Goal: Task Accomplishment & Management: Use online tool/utility

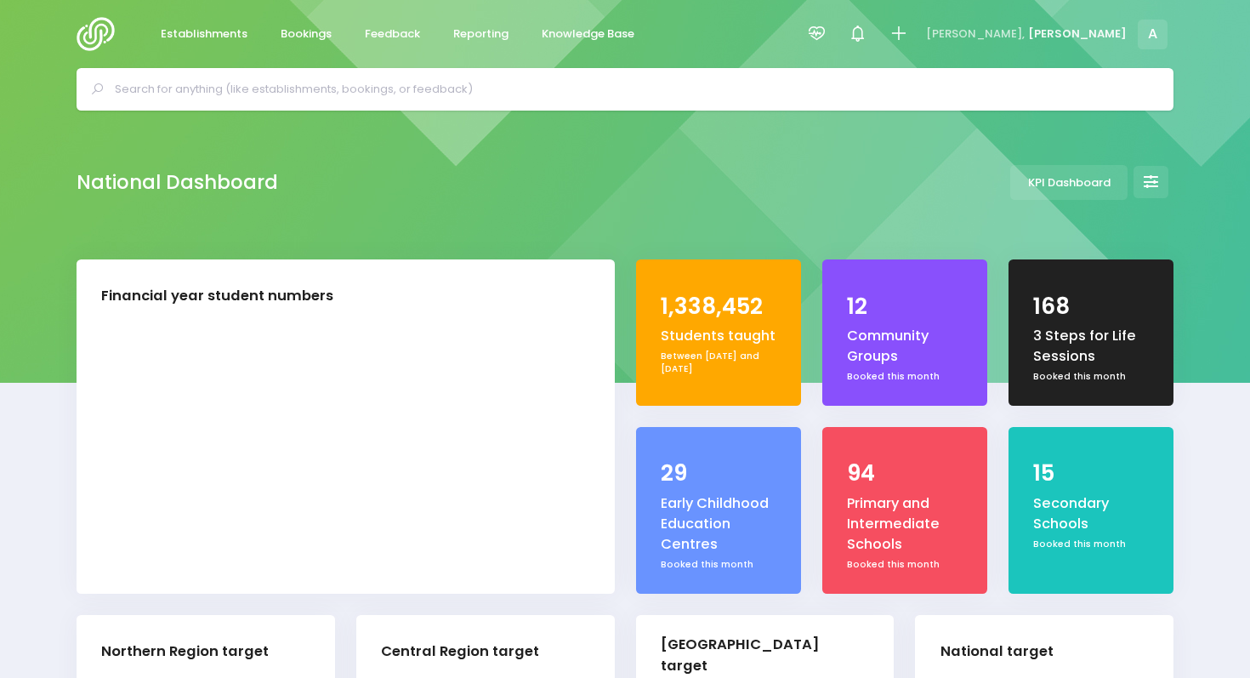
select select "5"
click at [472, 32] on span "Reporting" at bounding box center [480, 34] width 55 height 17
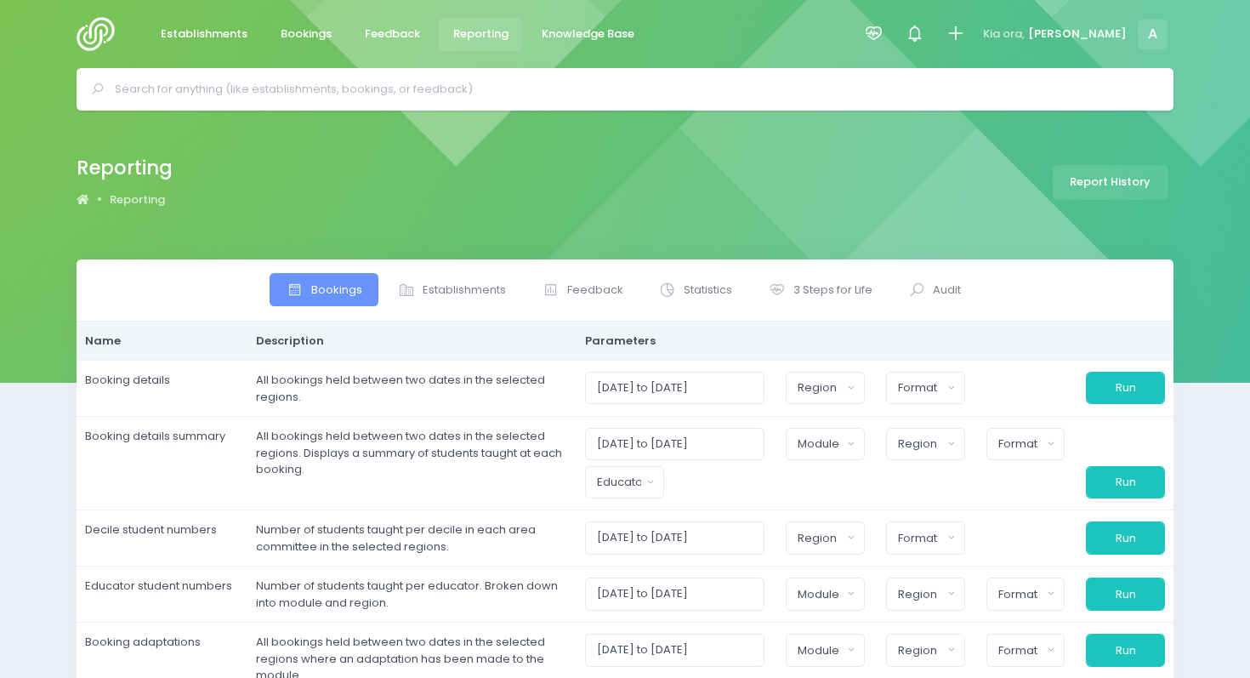
select select
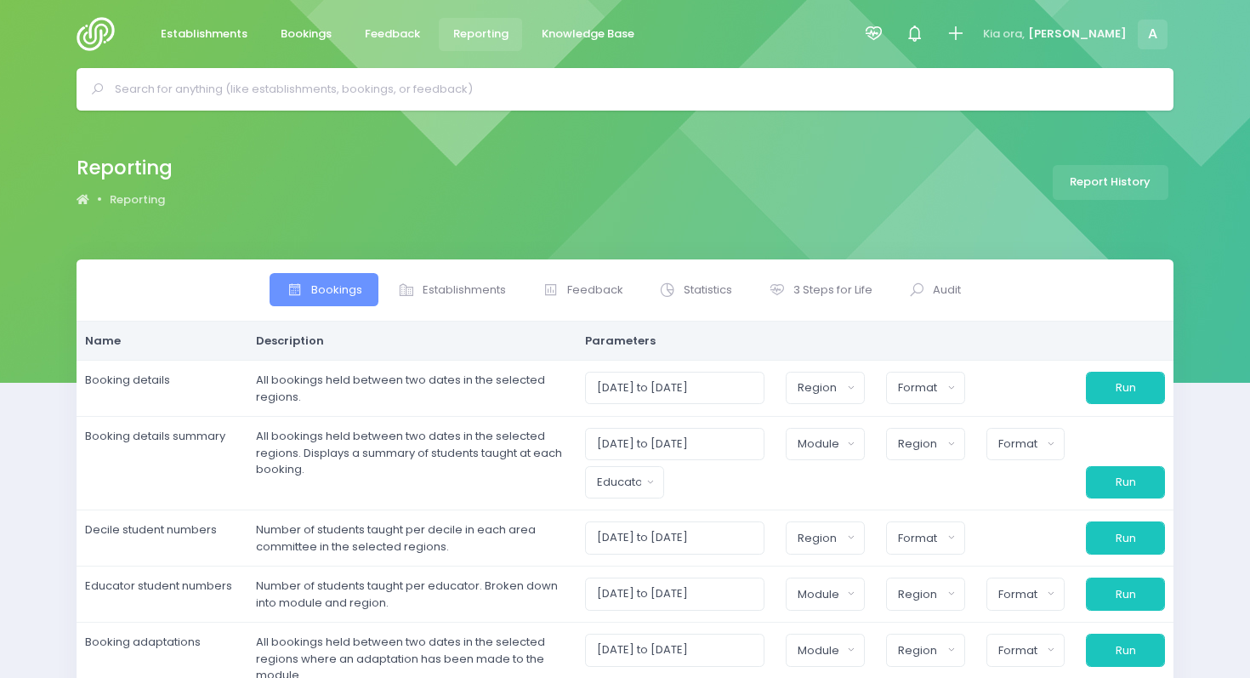
select select
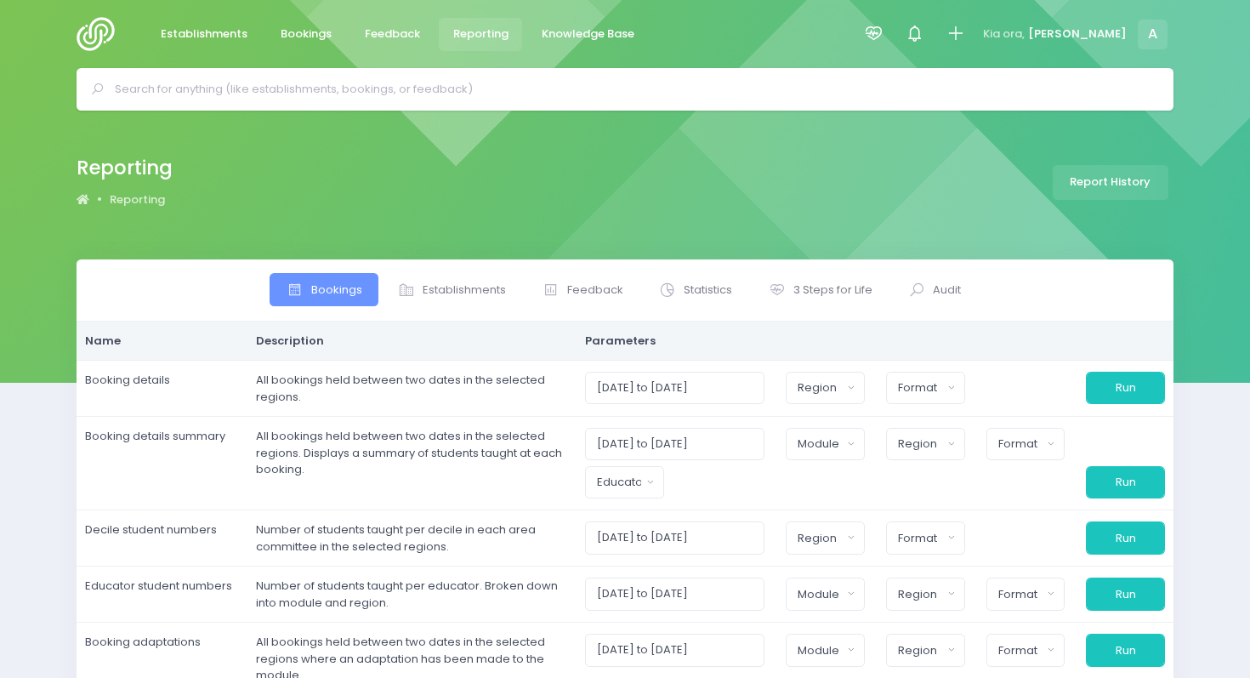
select select
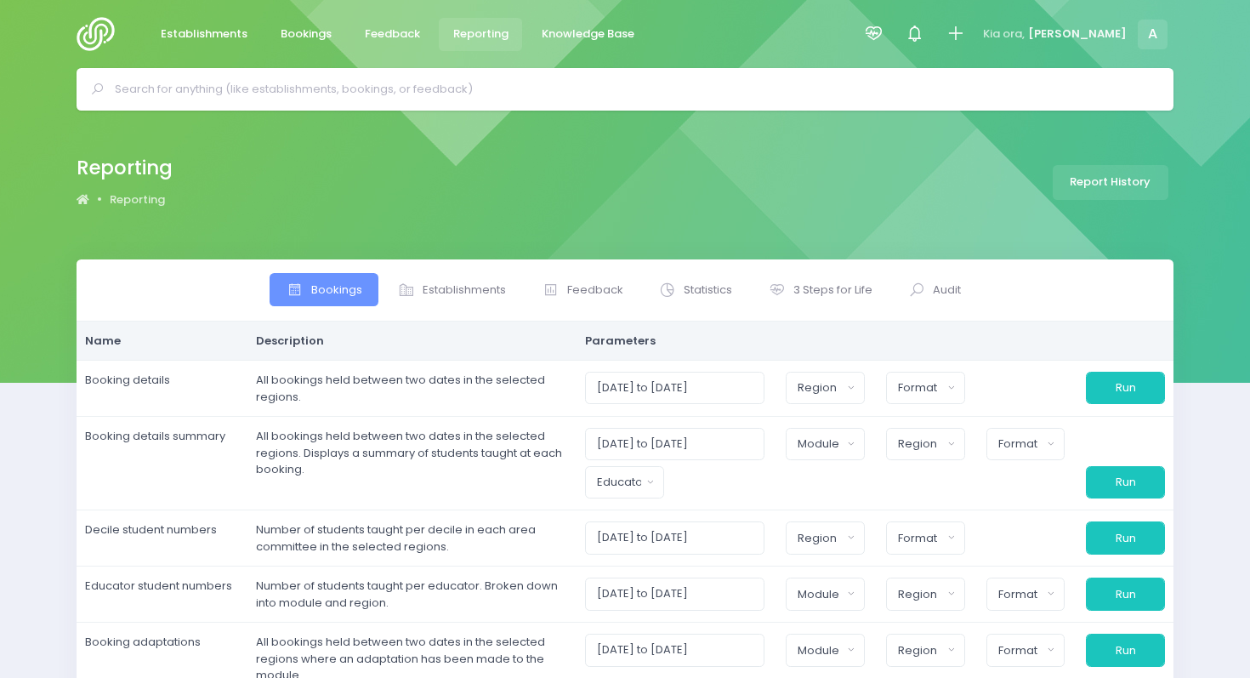
select select
click at [805, 292] on span "3 Steps for Life" at bounding box center [832, 289] width 79 height 17
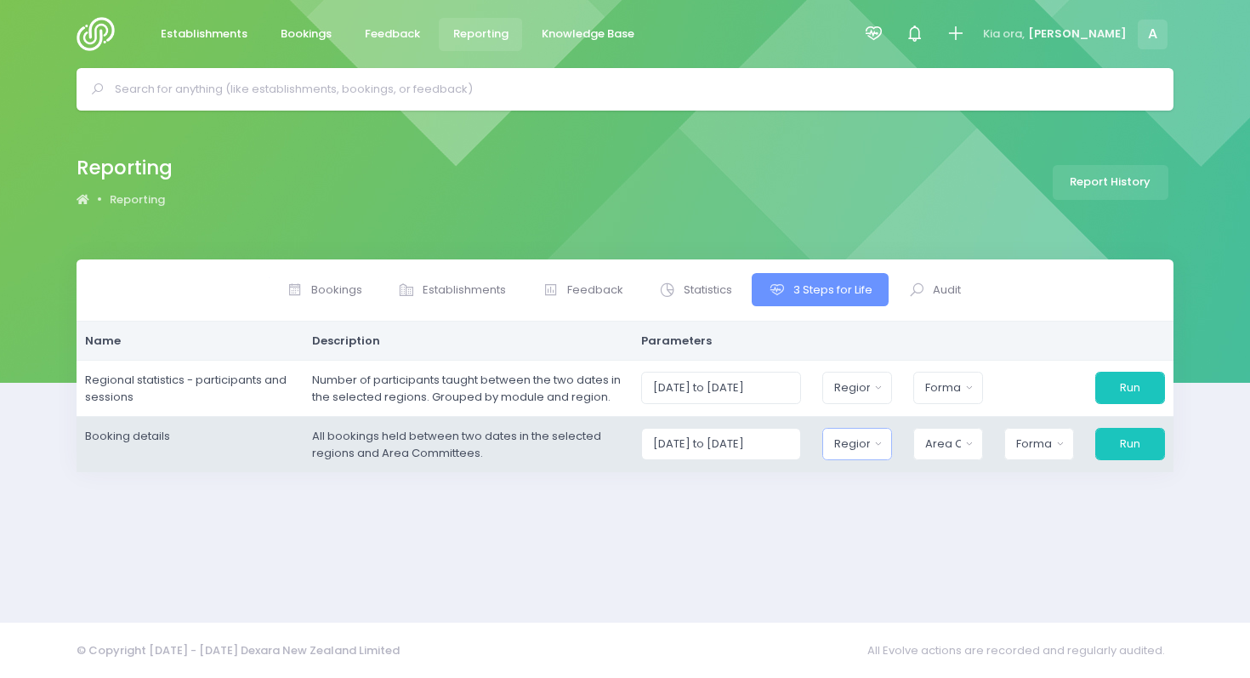
click at [869, 451] on div "Region" at bounding box center [851, 443] width 35 height 17
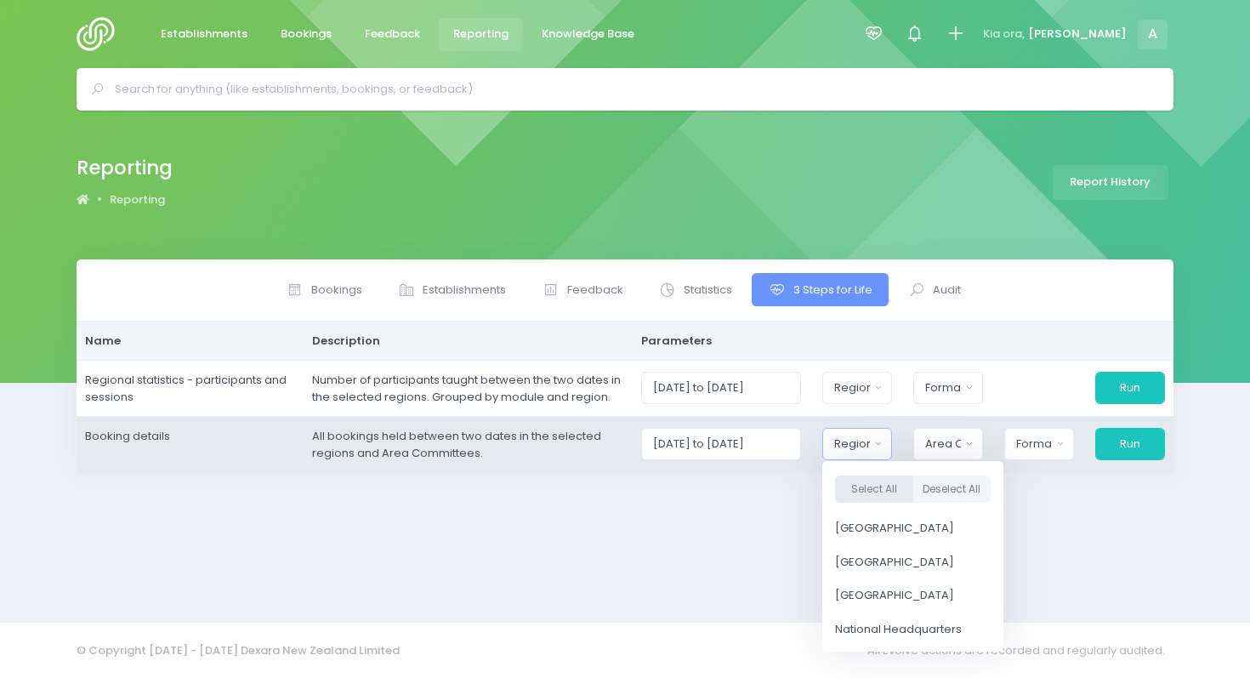
click at [884, 480] on button "Select All" at bounding box center [874, 489] width 78 height 28
select select "Northern"
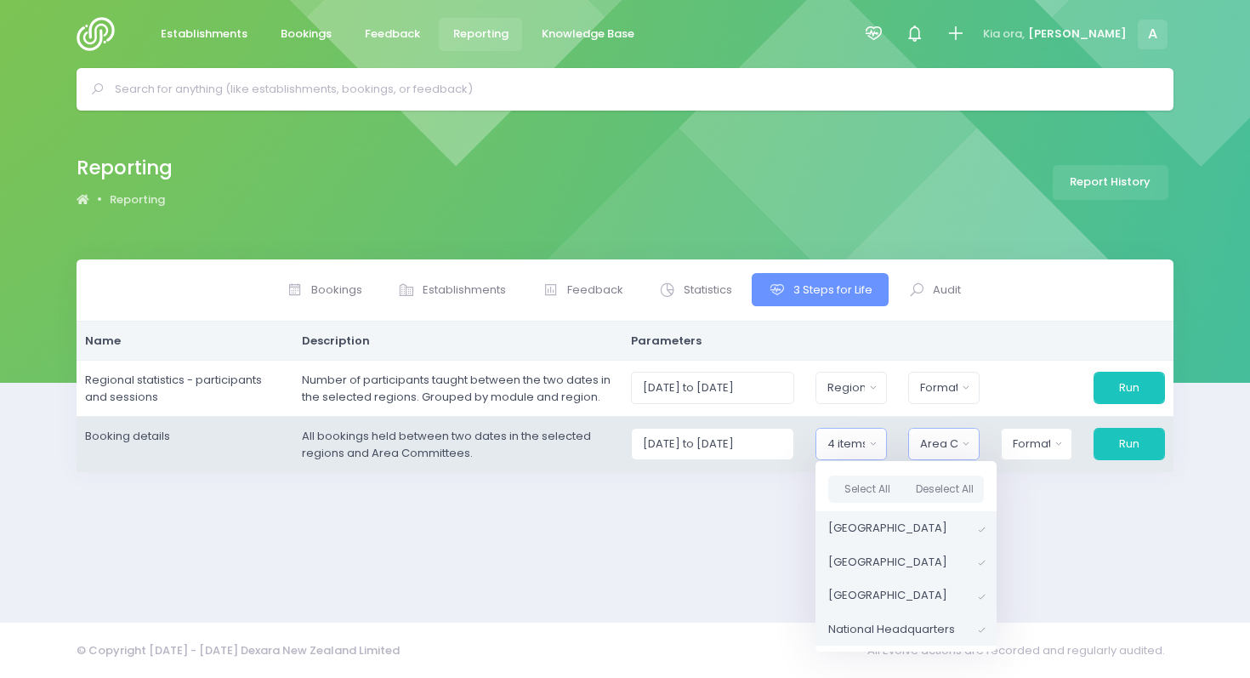
click at [939, 449] on div "Area Committee" at bounding box center [938, 443] width 37 height 17
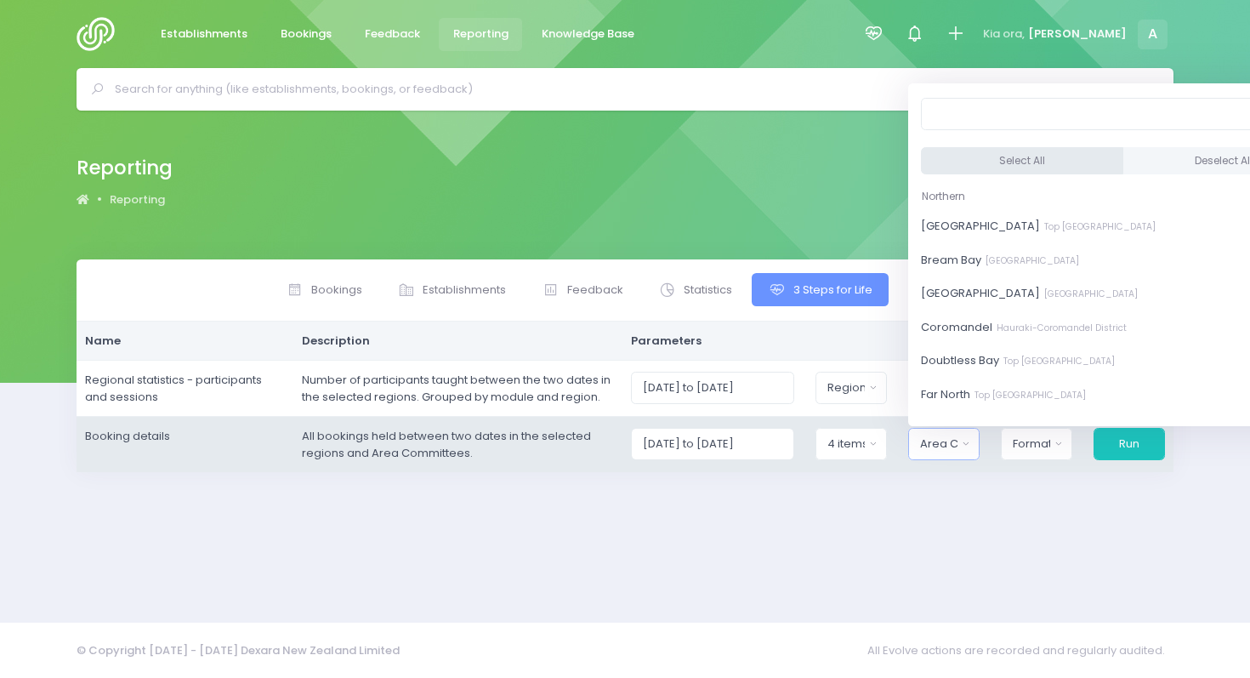
click at [985, 161] on button "Select All" at bounding box center [1022, 161] width 202 height 28
select select "Bay of Islands"
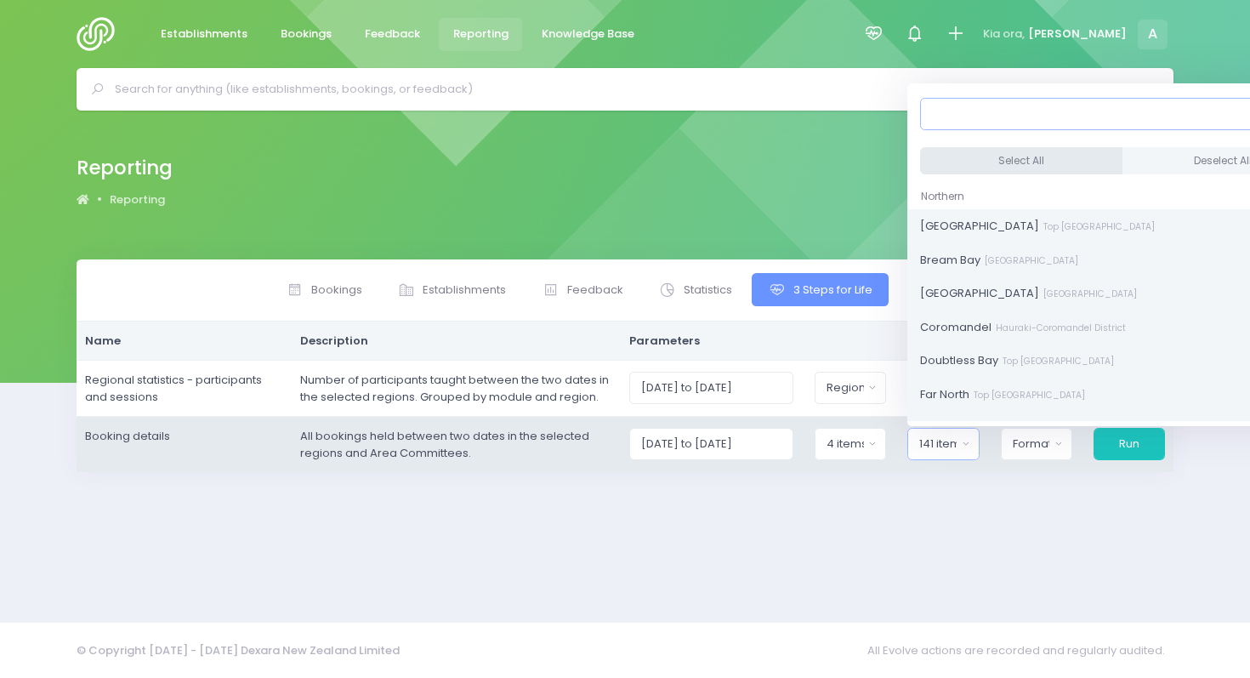
scroll to position [2, 0]
click at [1033, 447] on div "Format" at bounding box center [1031, 443] width 37 height 17
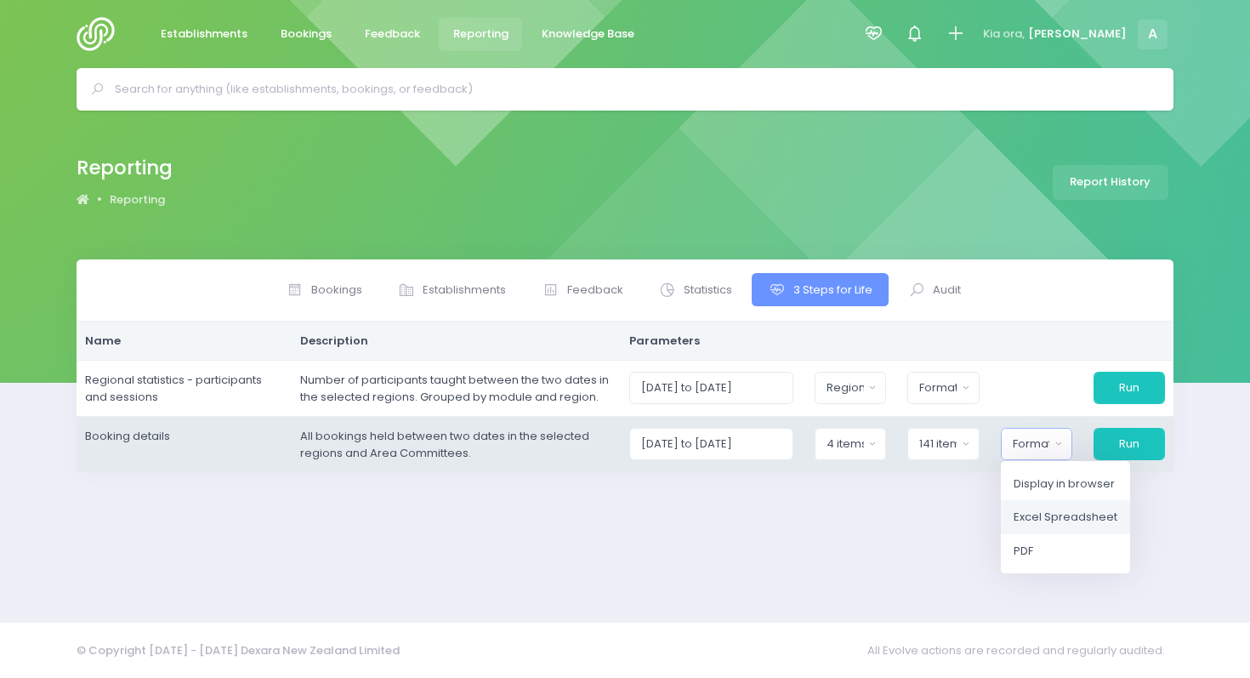
click at [1057, 509] on span "Excel Spreadsheet" at bounding box center [1065, 516] width 104 height 17
select select "excel"
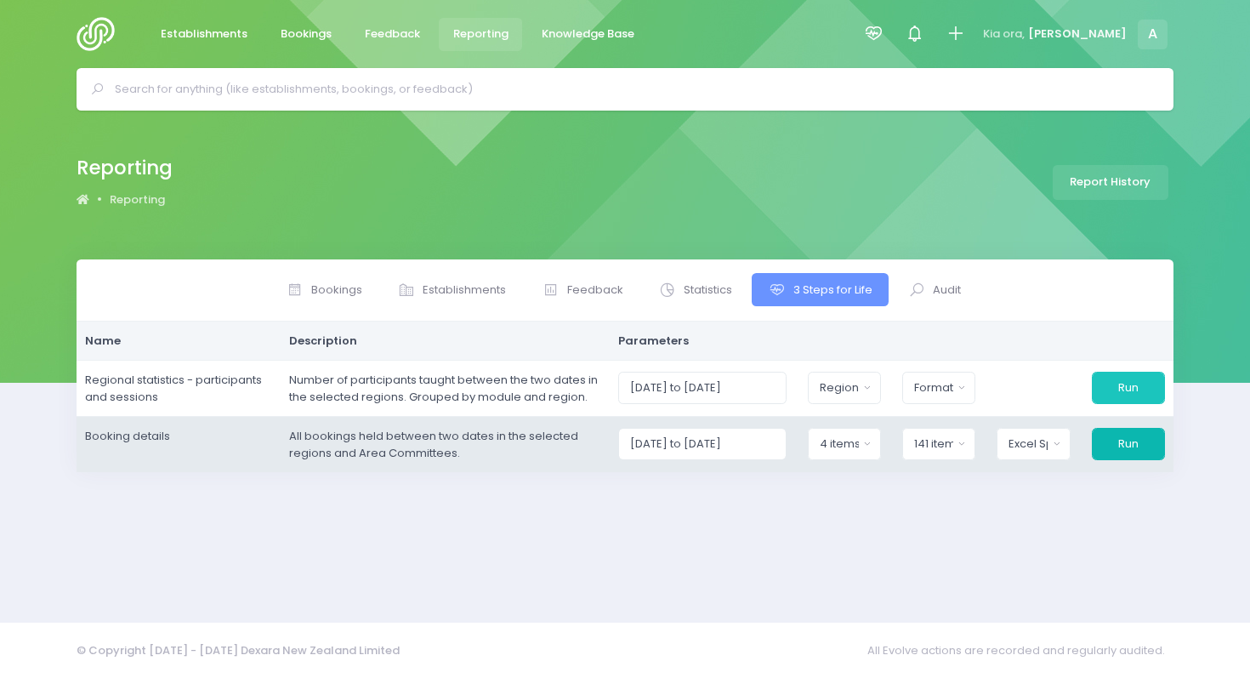
click at [1122, 447] on button "Run" at bounding box center [1128, 444] width 73 height 32
